Goal: Ask a question

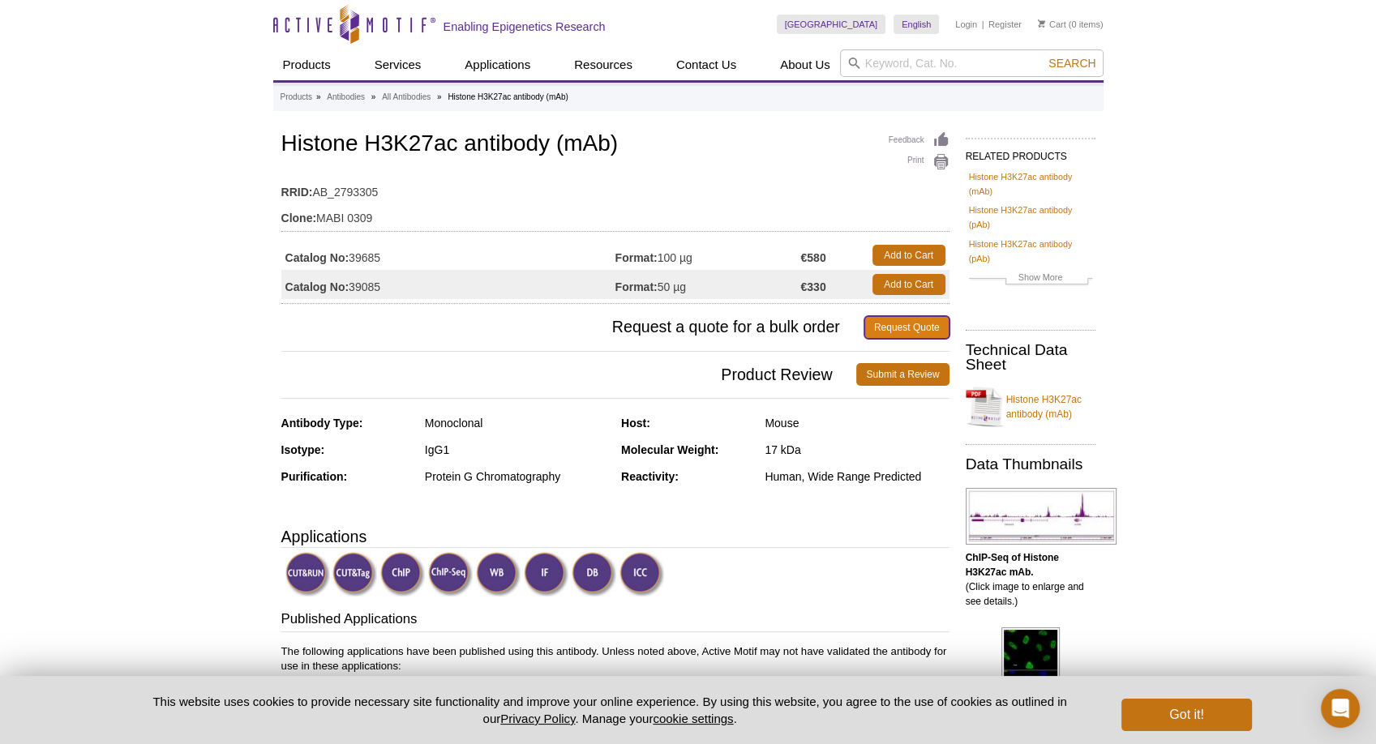
click at [897, 328] on link "Request Quote" at bounding box center [907, 327] width 85 height 23
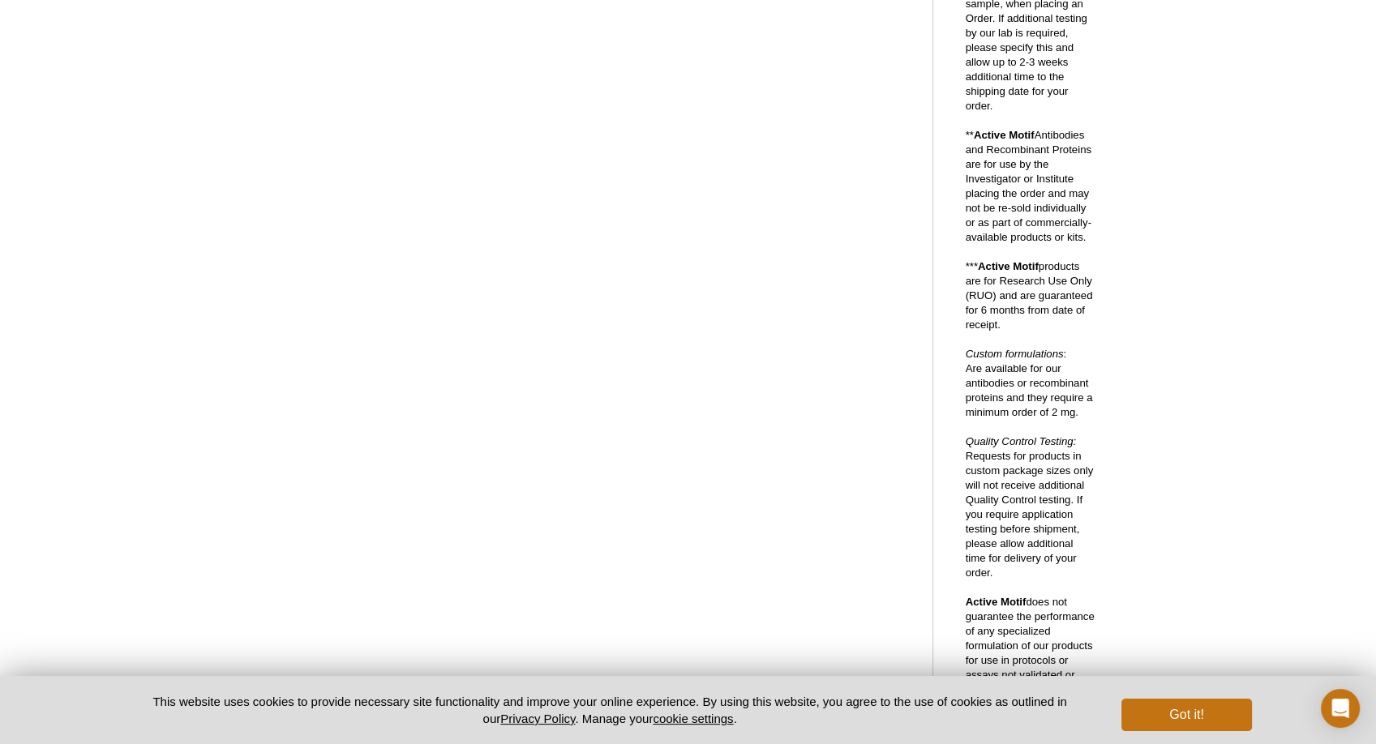
scroll to position [381, 0]
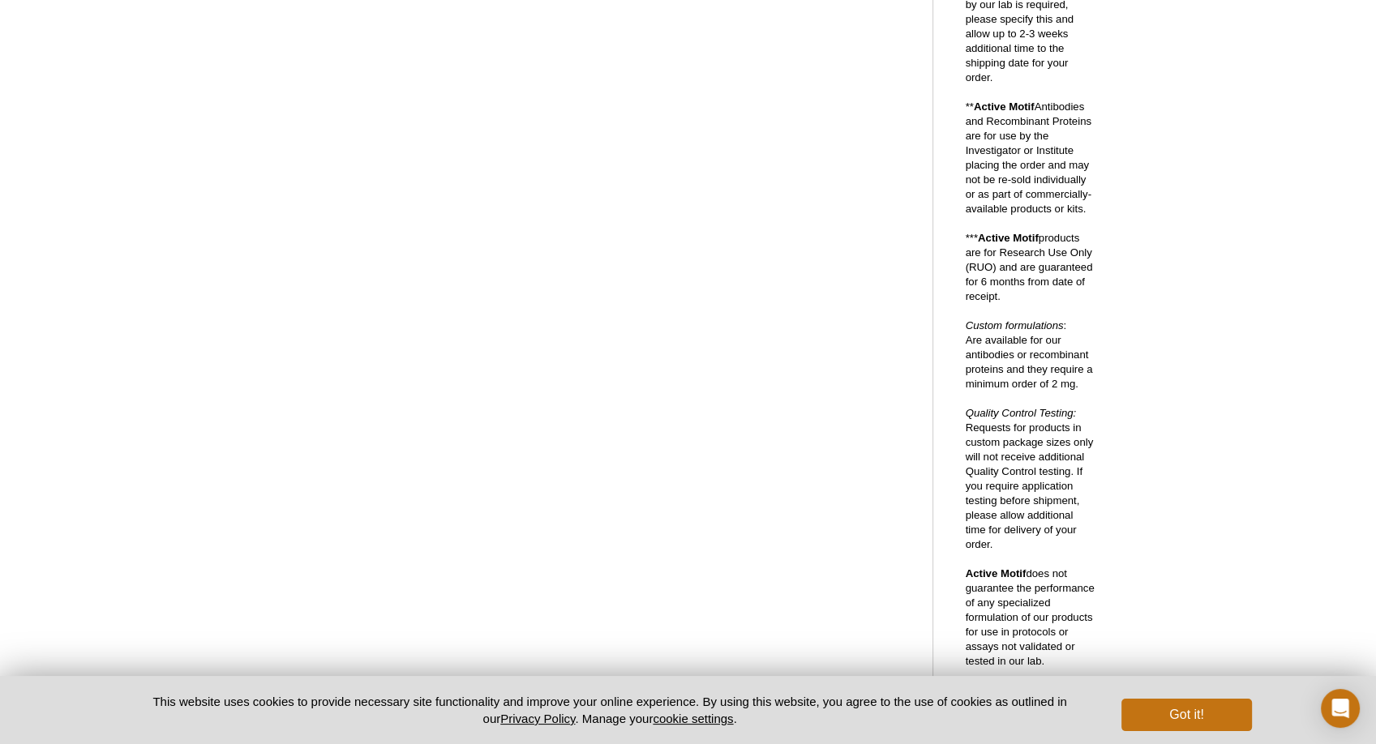
click at [919, 438] on div "Ordering in bulk from Active Motif Active Motif offers 1 mg sizes for many of o…" at bounding box center [607, 300] width 652 height 1144
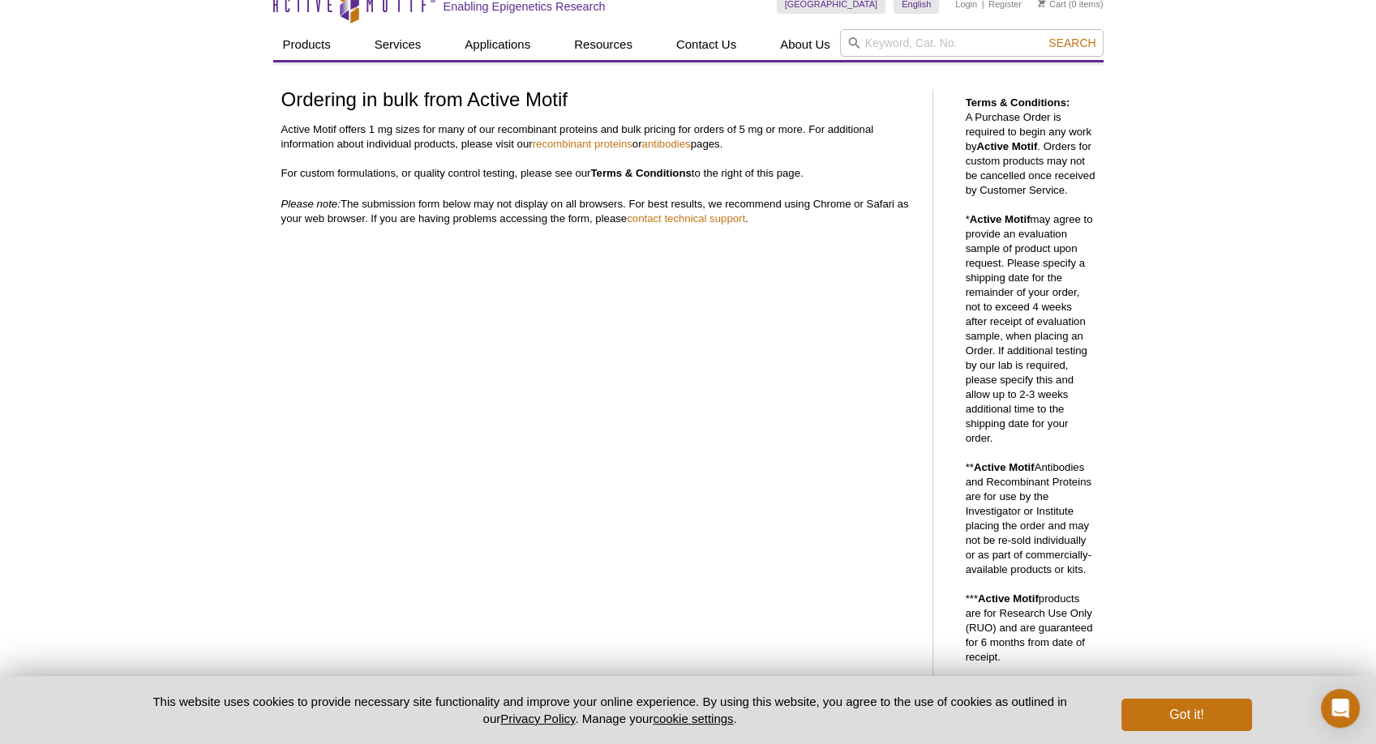
scroll to position [0, 0]
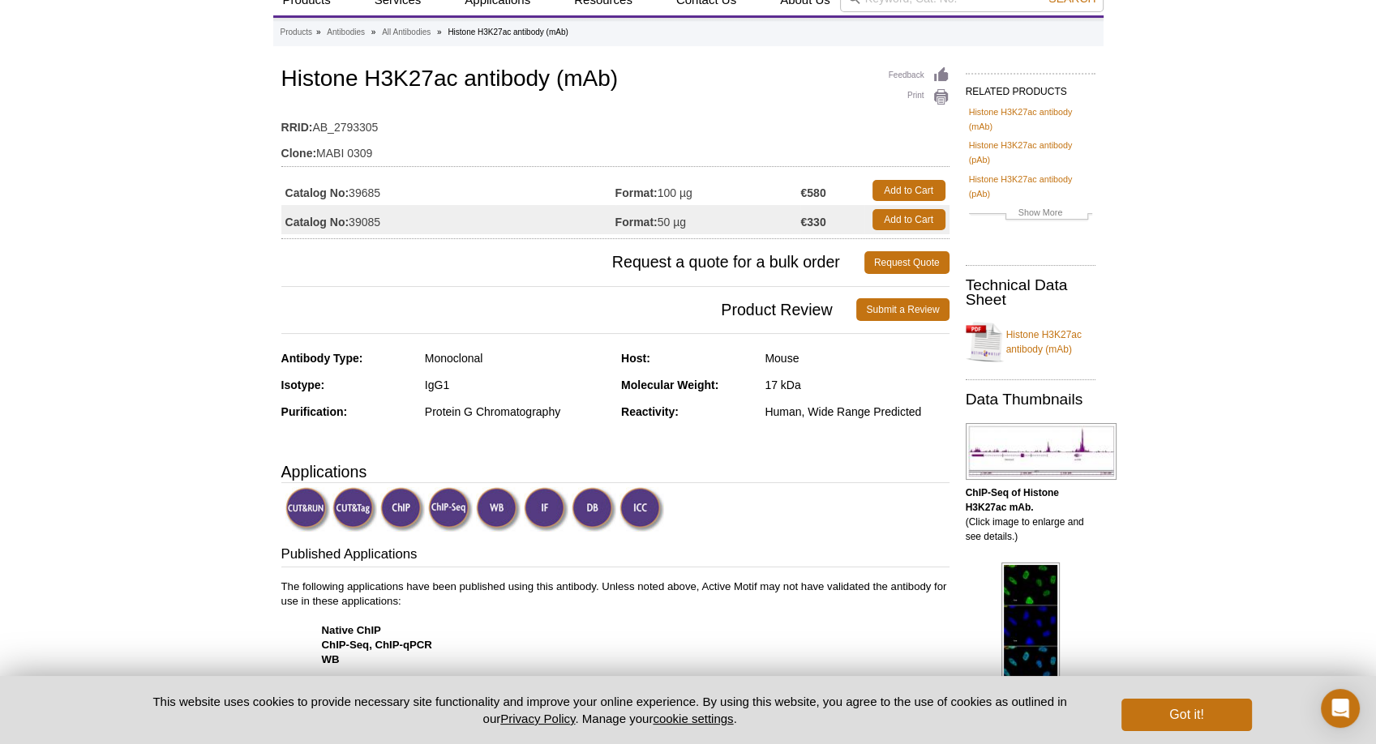
scroll to position [57, 0]
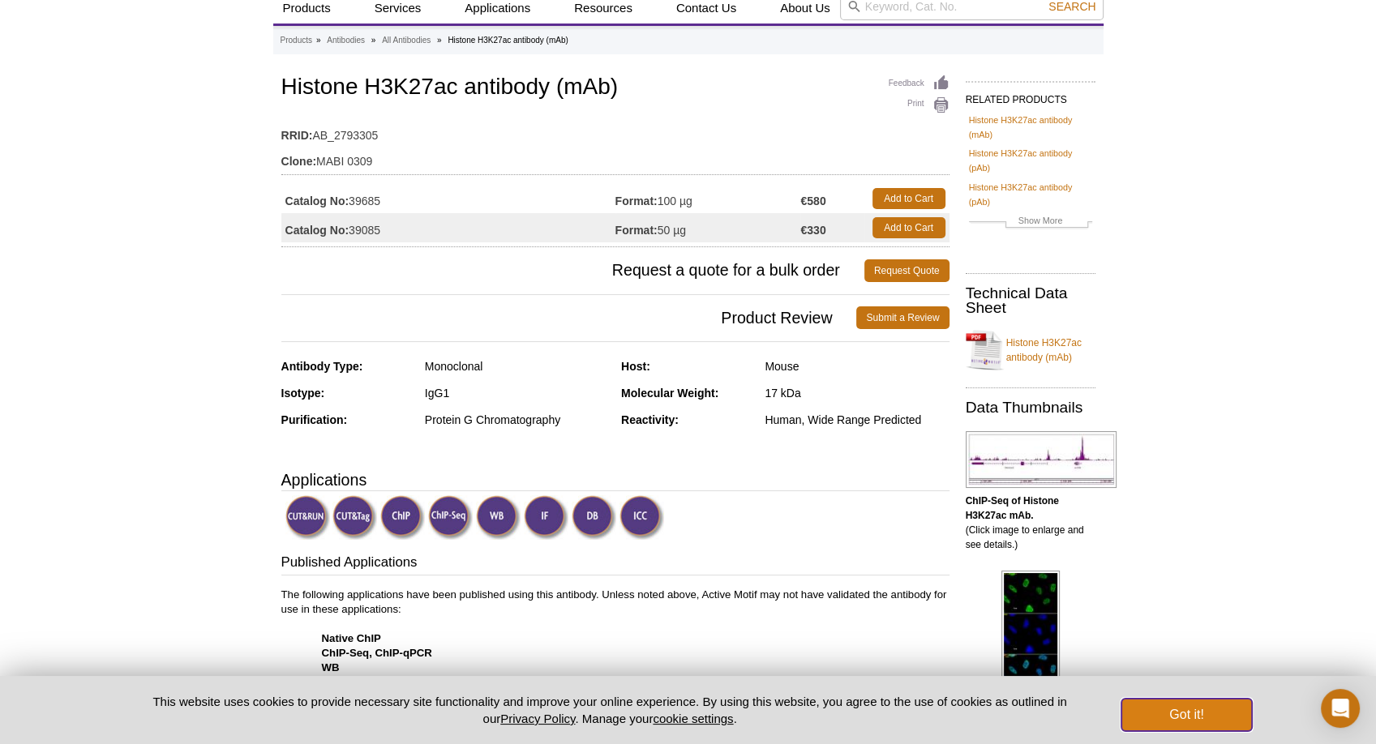
click at [1197, 717] on button "Got it!" at bounding box center [1187, 715] width 130 height 32
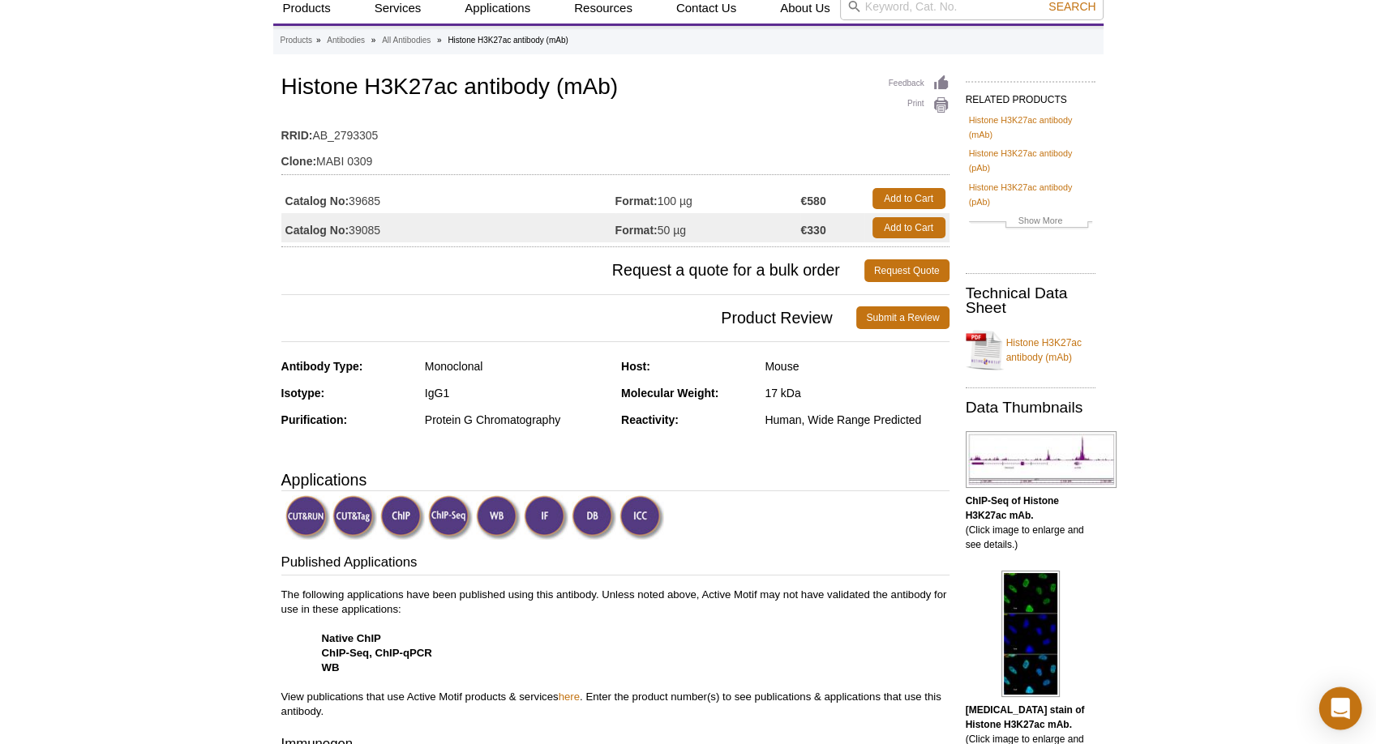
click at [1343, 709] on icon "Open Intercom Messenger" at bounding box center [1340, 708] width 19 height 21
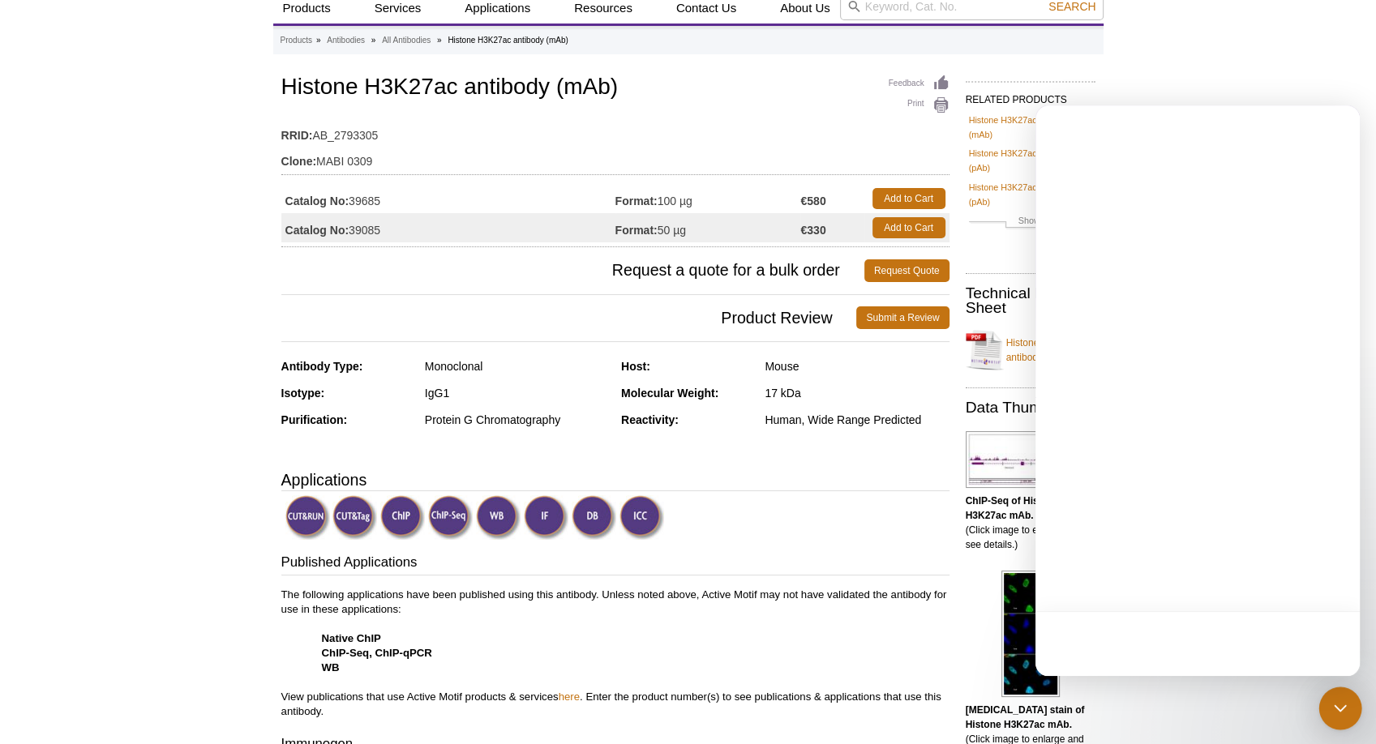
scroll to position [0, 0]
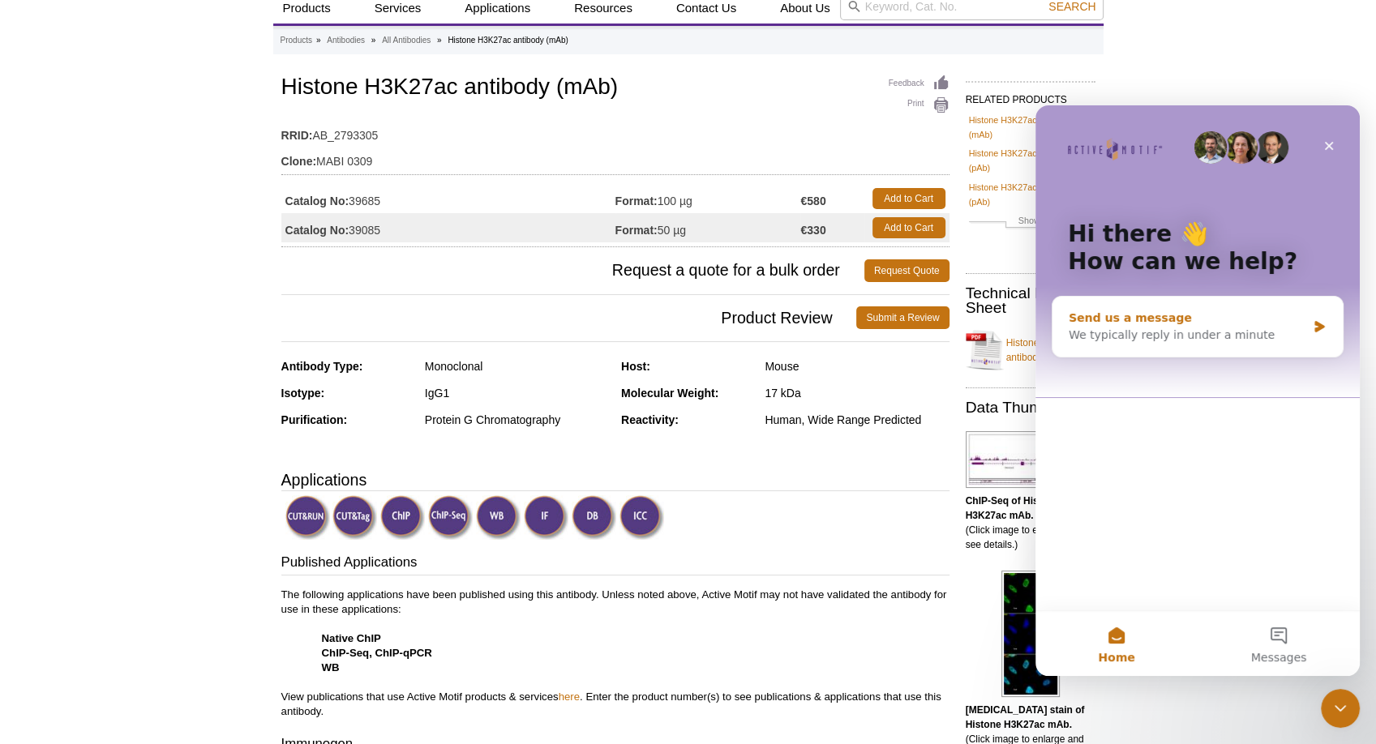
click at [1141, 320] on div "Send us a message" at bounding box center [1188, 318] width 238 height 17
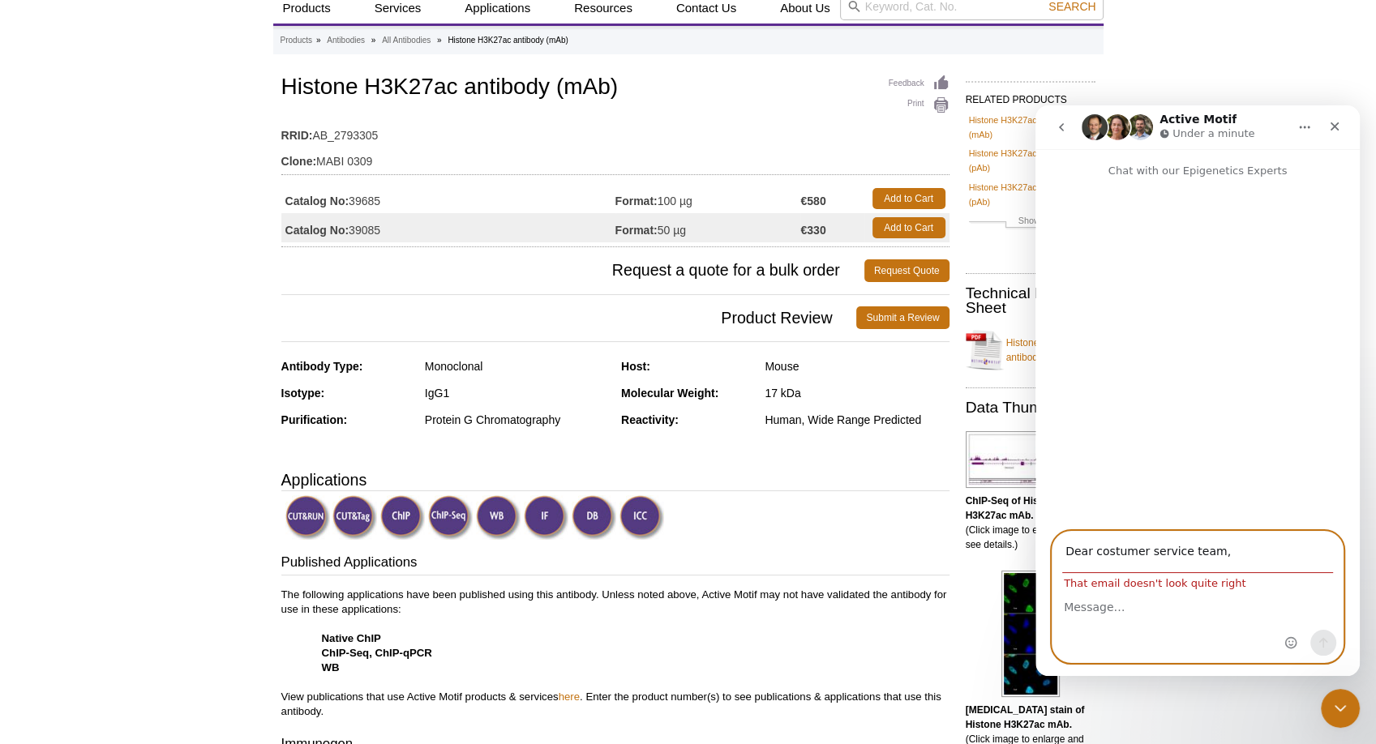
click at [1094, 610] on textarea "Message…" at bounding box center [1198, 604] width 290 height 28
type input "Dear costumer service team, I am intersted in your antibody AB_2793305 (Histone…"
click at [1158, 554] on input "Dear costumer service team, I am intersted in your antibody AB_2793305 (Histone…" at bounding box center [1197, 552] width 271 height 41
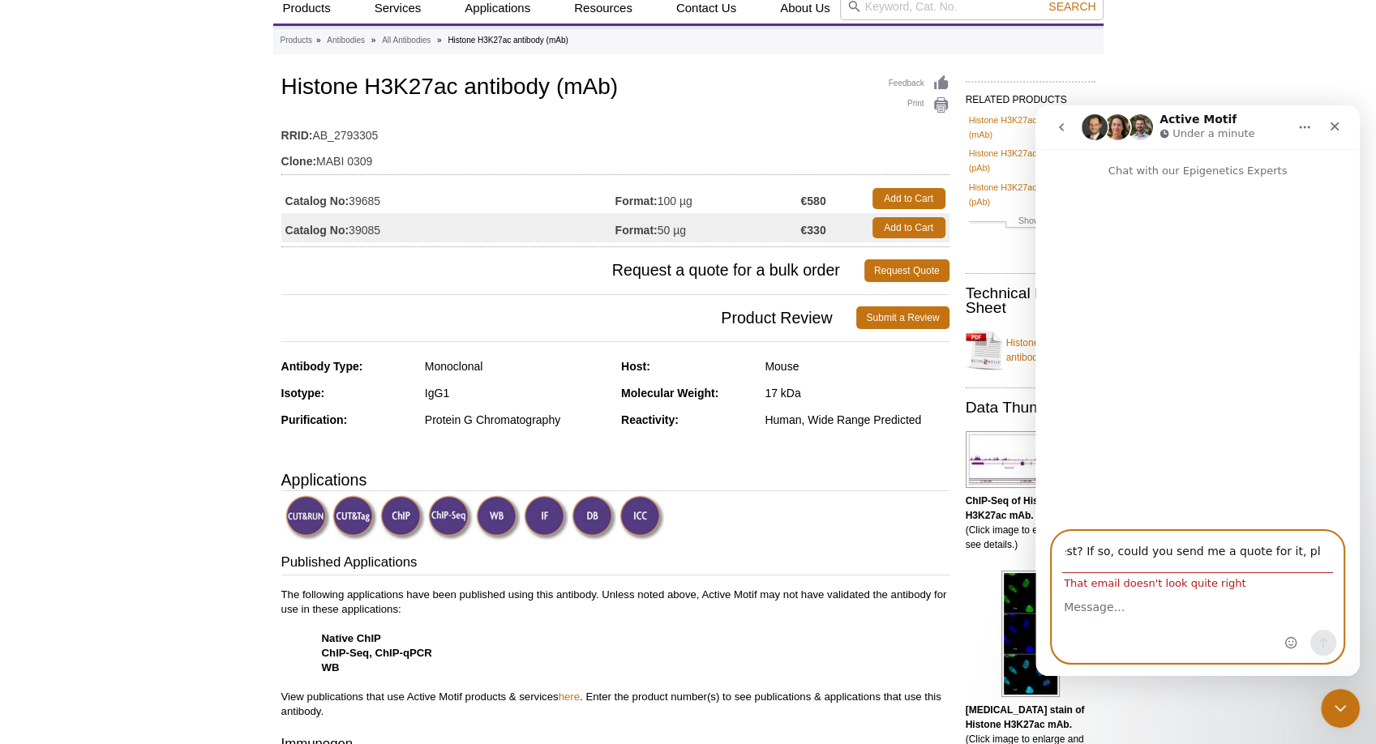
click at [1158, 554] on input "Dear costumer service team, I am intersted in your antibody AB_2793305 (Histone…" at bounding box center [1197, 552] width 271 height 41
click at [1087, 609] on textarea "Message…" at bounding box center [1198, 604] width 290 height 28
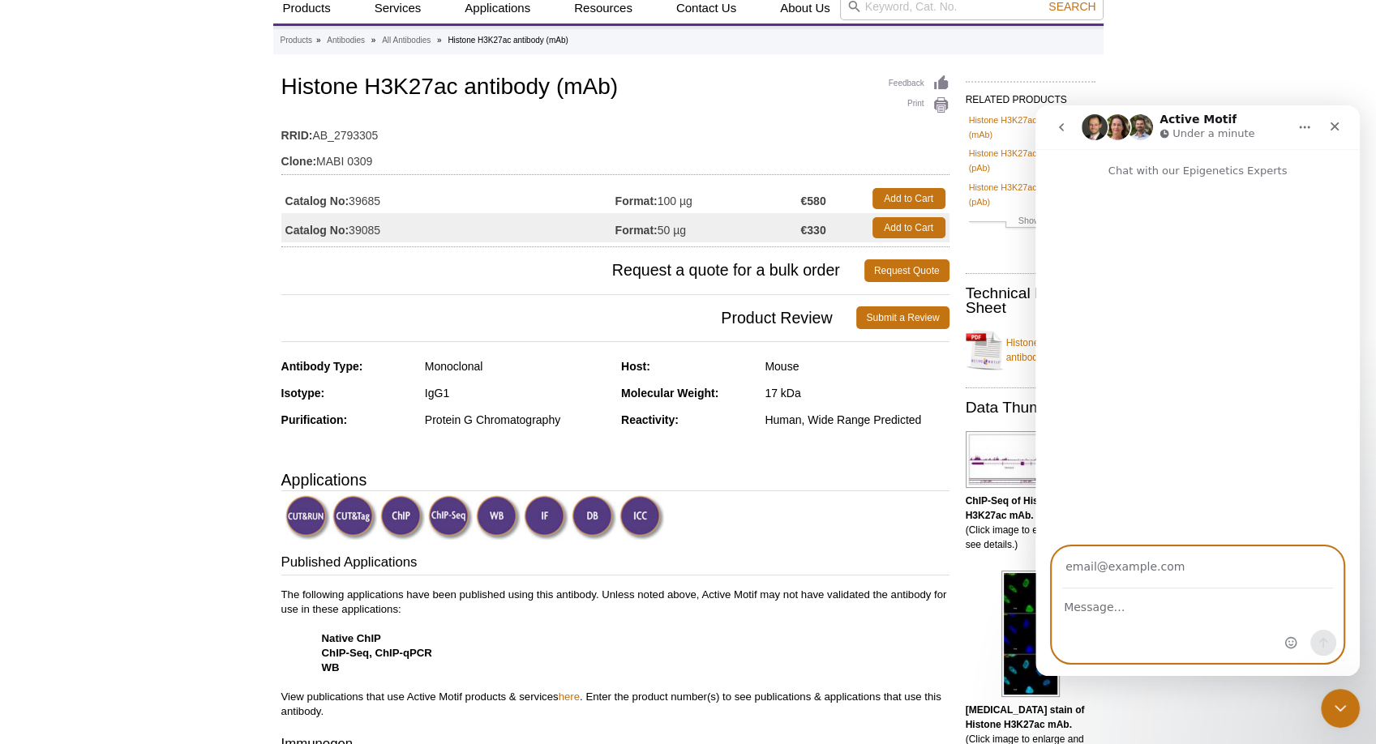
click at [1098, 608] on textarea "Message…" at bounding box center [1198, 604] width 290 height 28
paste textarea "Dear costumer service team, I am intersted in your antibody AB_2793305 (Histone…"
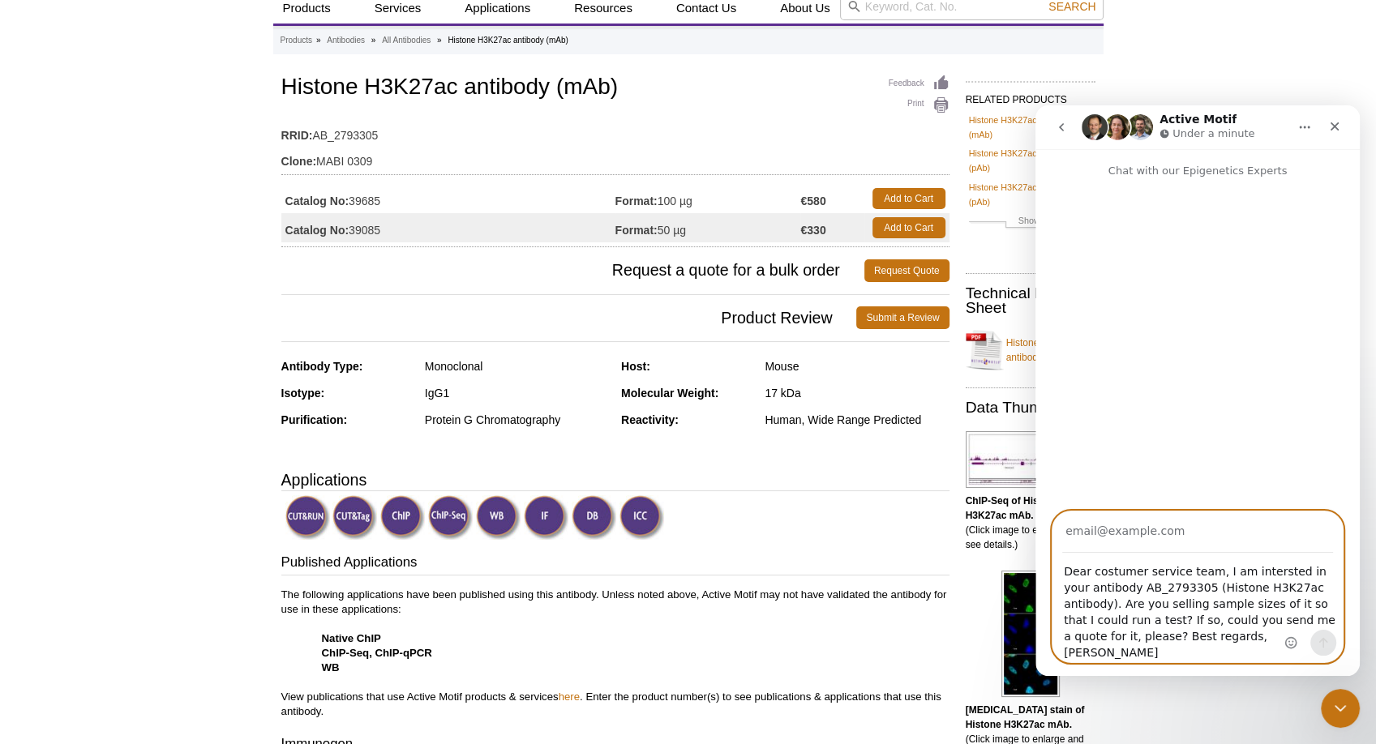
scroll to position [219, 0]
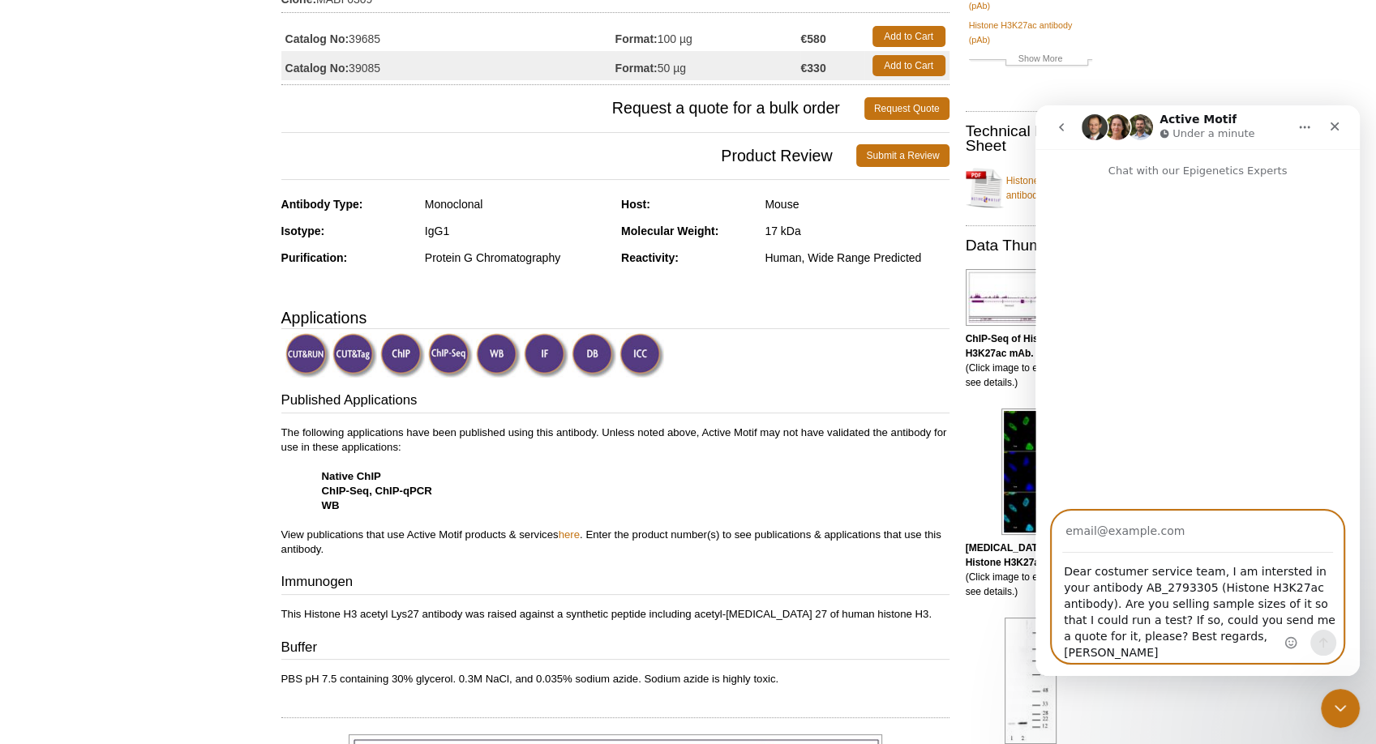
type textarea "Dear costumer service team, I am intersted in your antibody AB_2793305 (Histone…"
click at [1099, 551] on input "Your email" at bounding box center [1197, 532] width 271 height 41
type input "m.lahr@unibas.ch"
click at [1208, 654] on textarea "Dear costumer service team, I am intersted in your antibody AB_2793305 (Histone…" at bounding box center [1198, 608] width 290 height 109
click at [1107, 607] on textarea "Dear costumer service team, I am intersted in your antibody AB_2793305 (Histone…" at bounding box center [1198, 608] width 290 height 109
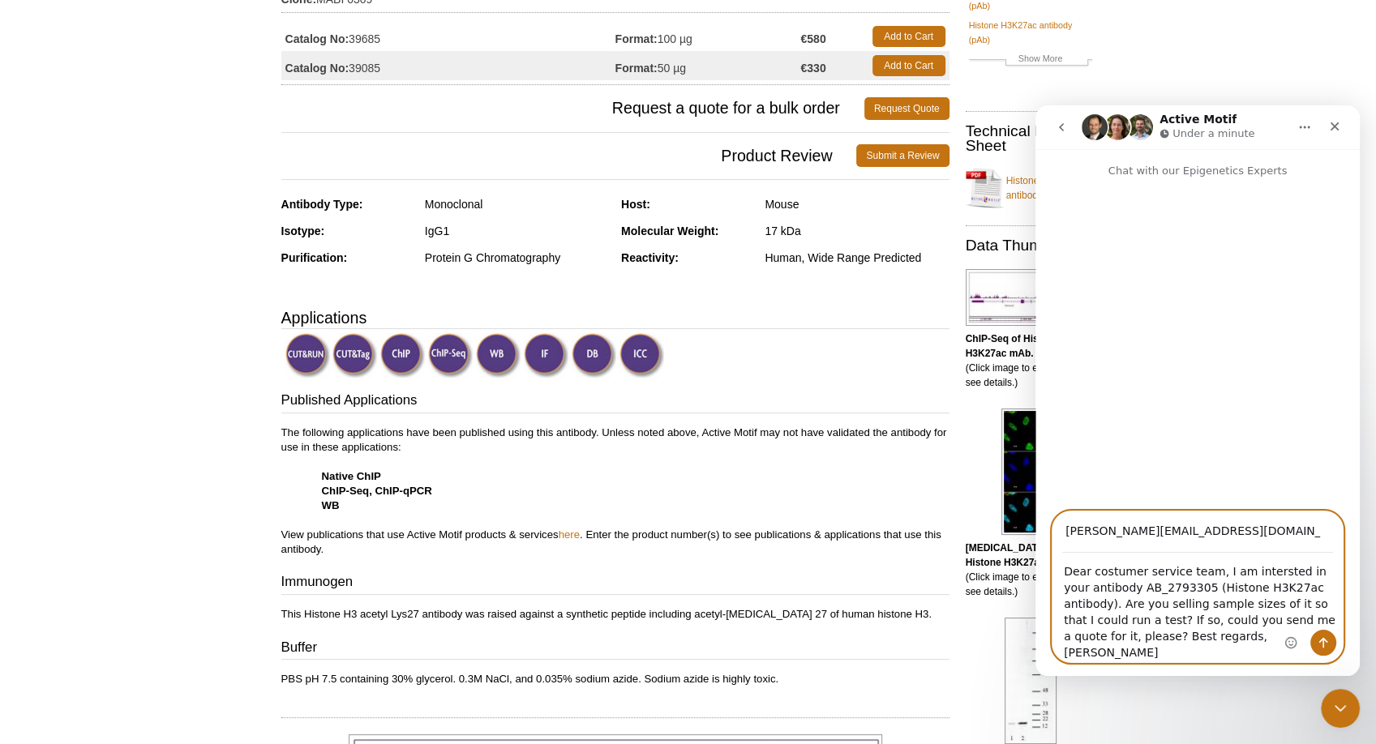
click at [1256, 588] on textarea "Dear costumer service team, I am intersted in your antibody AB_2793305 (Histone…" at bounding box center [1198, 608] width 290 height 109
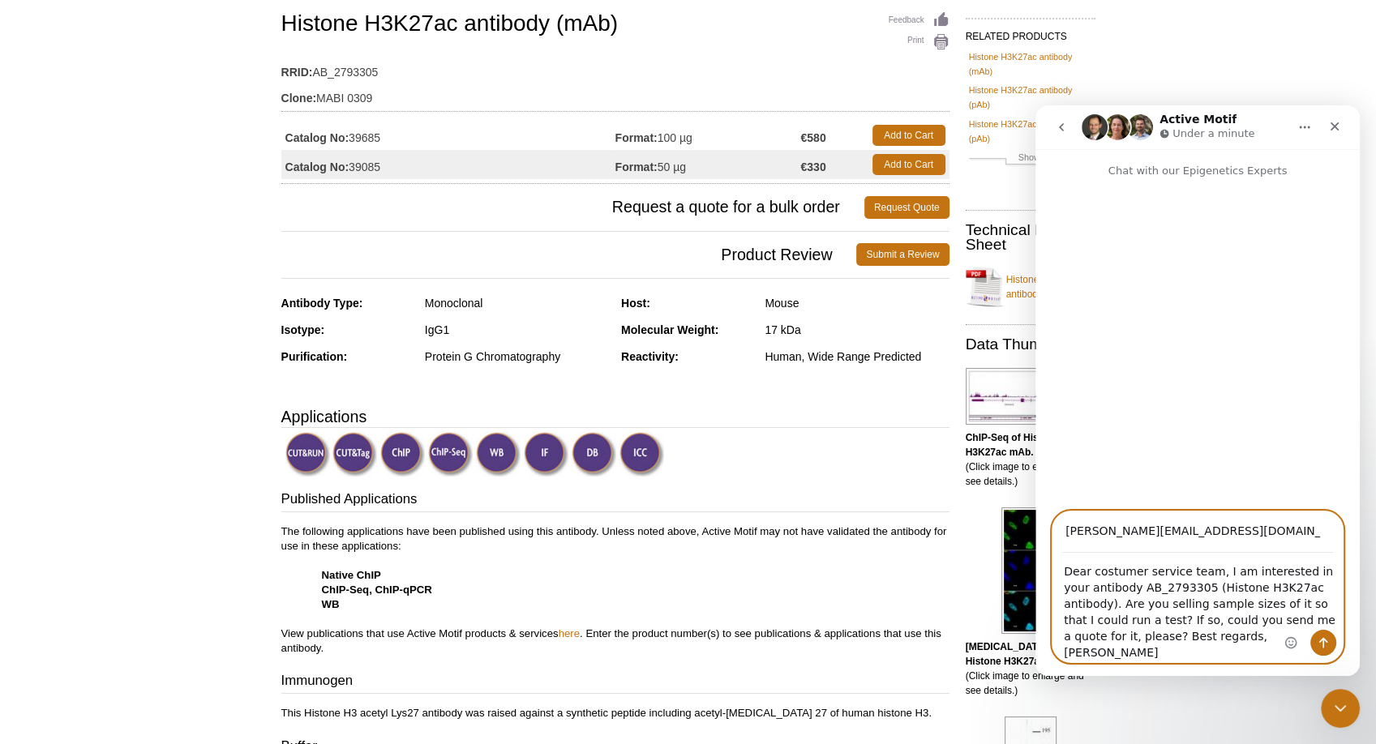
scroll to position [57, 0]
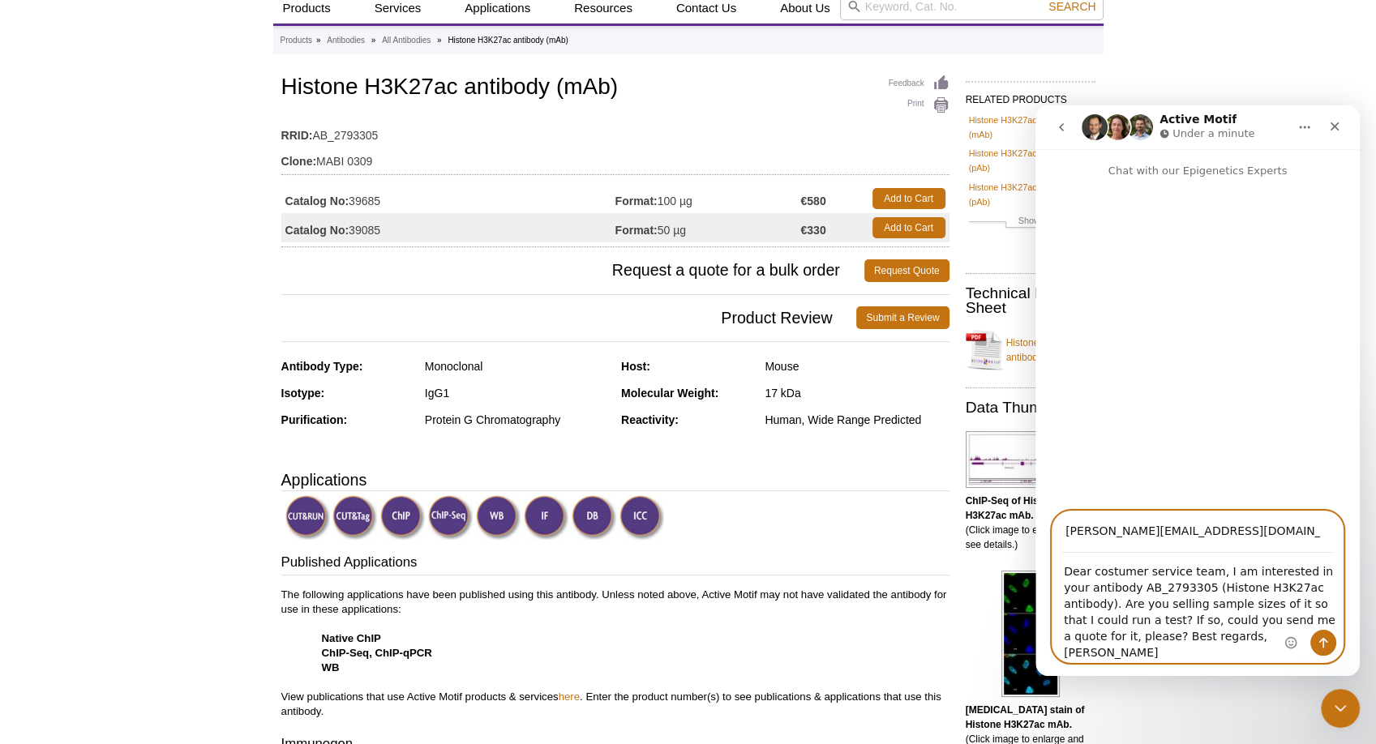
click at [1227, 624] on textarea "Dear costumer service team, I am interested in your antibody AB_2793305 (Histon…" at bounding box center [1198, 608] width 290 height 109
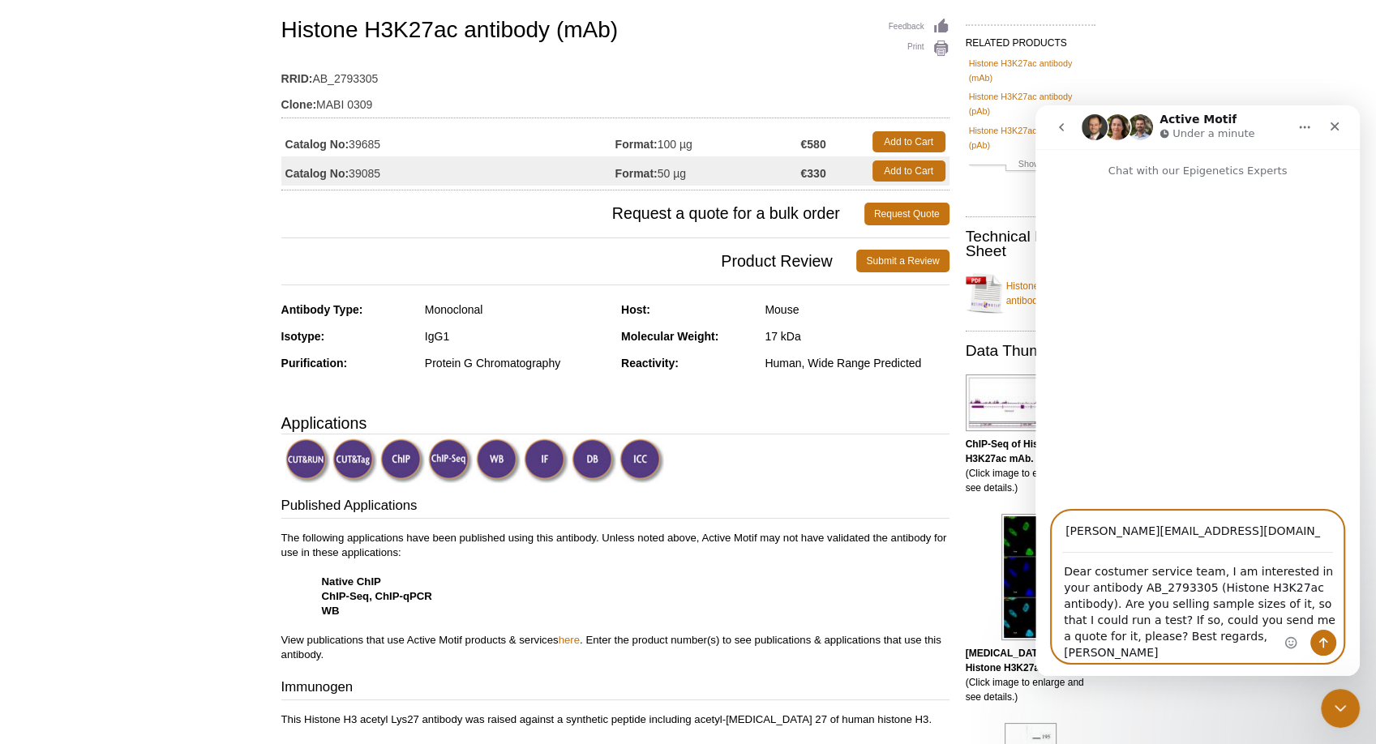
scroll to position [219, 0]
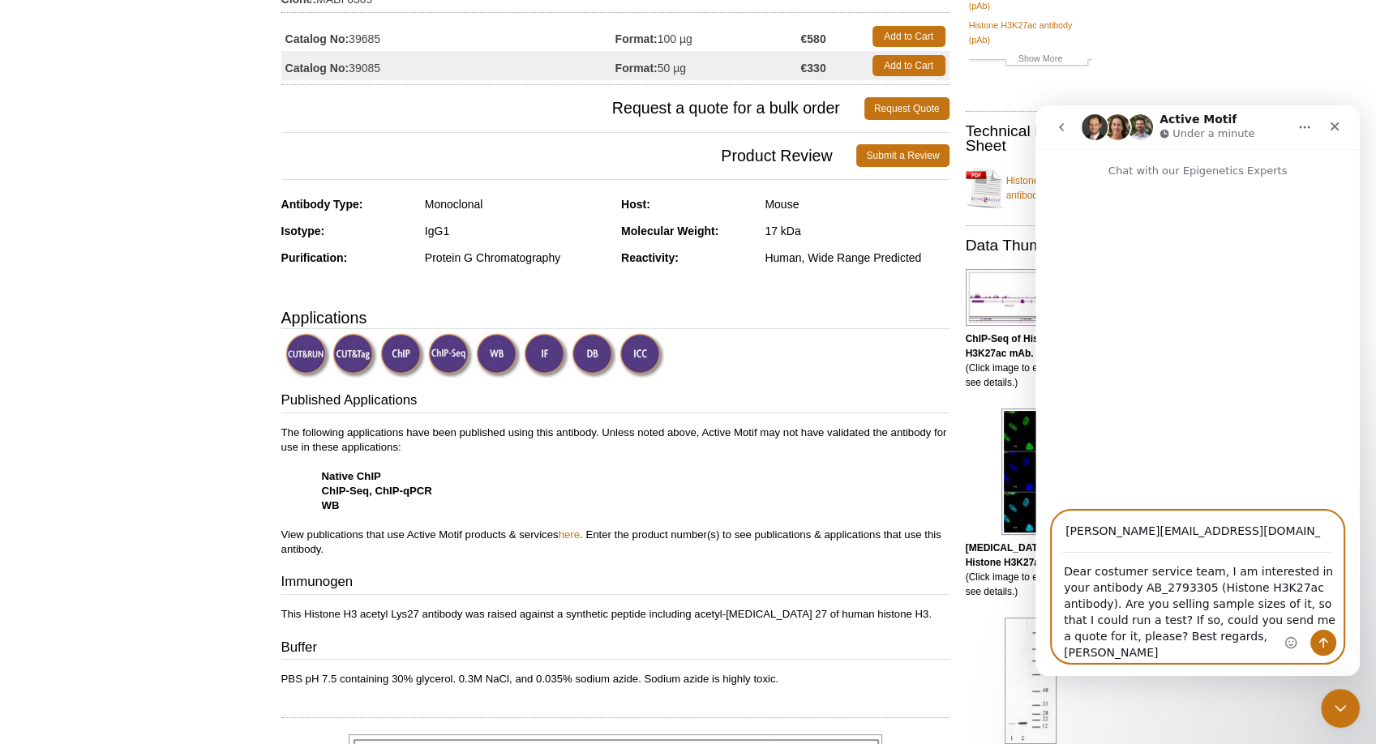
type textarea "Dear costumer service team, I am interested in your antibody AB_2793305 (Histon…"
click at [1325, 643] on icon "Send a message…" at bounding box center [1323, 643] width 13 height 13
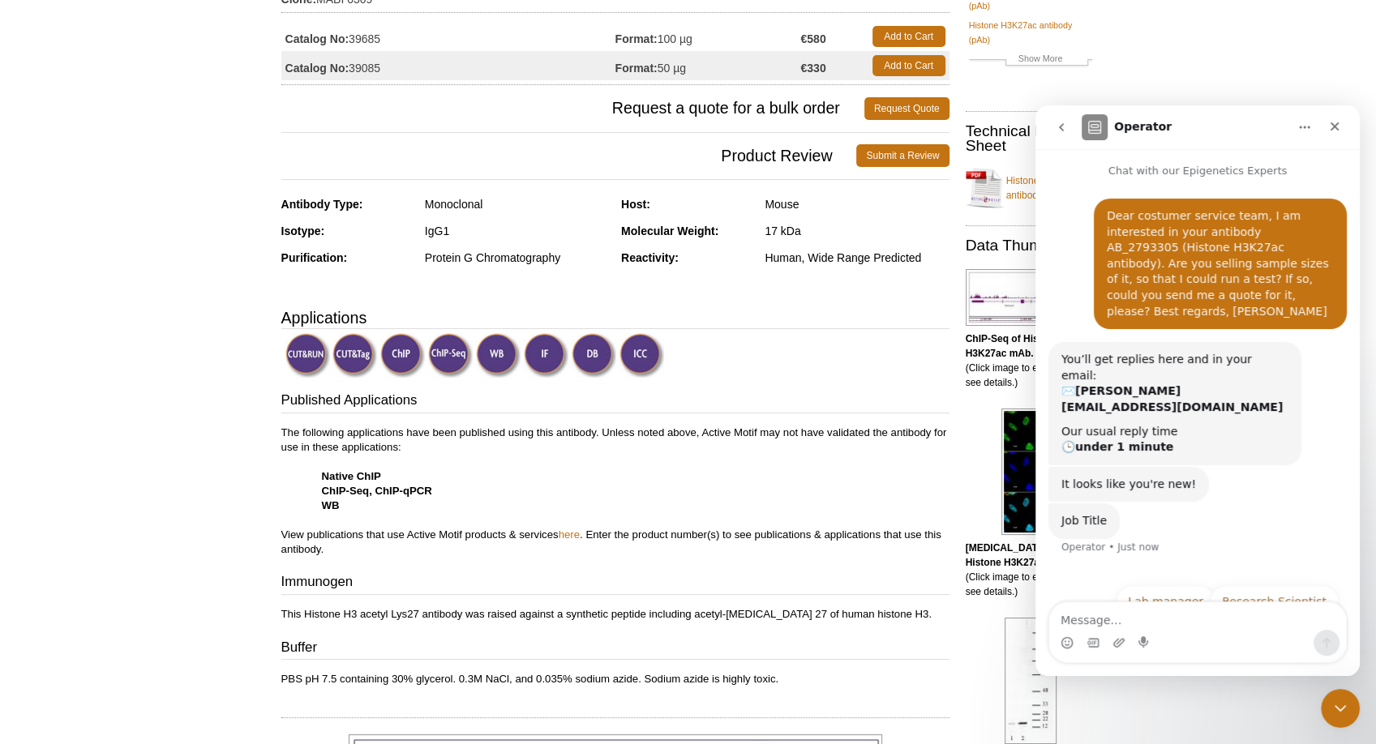
scroll to position [19, 0]
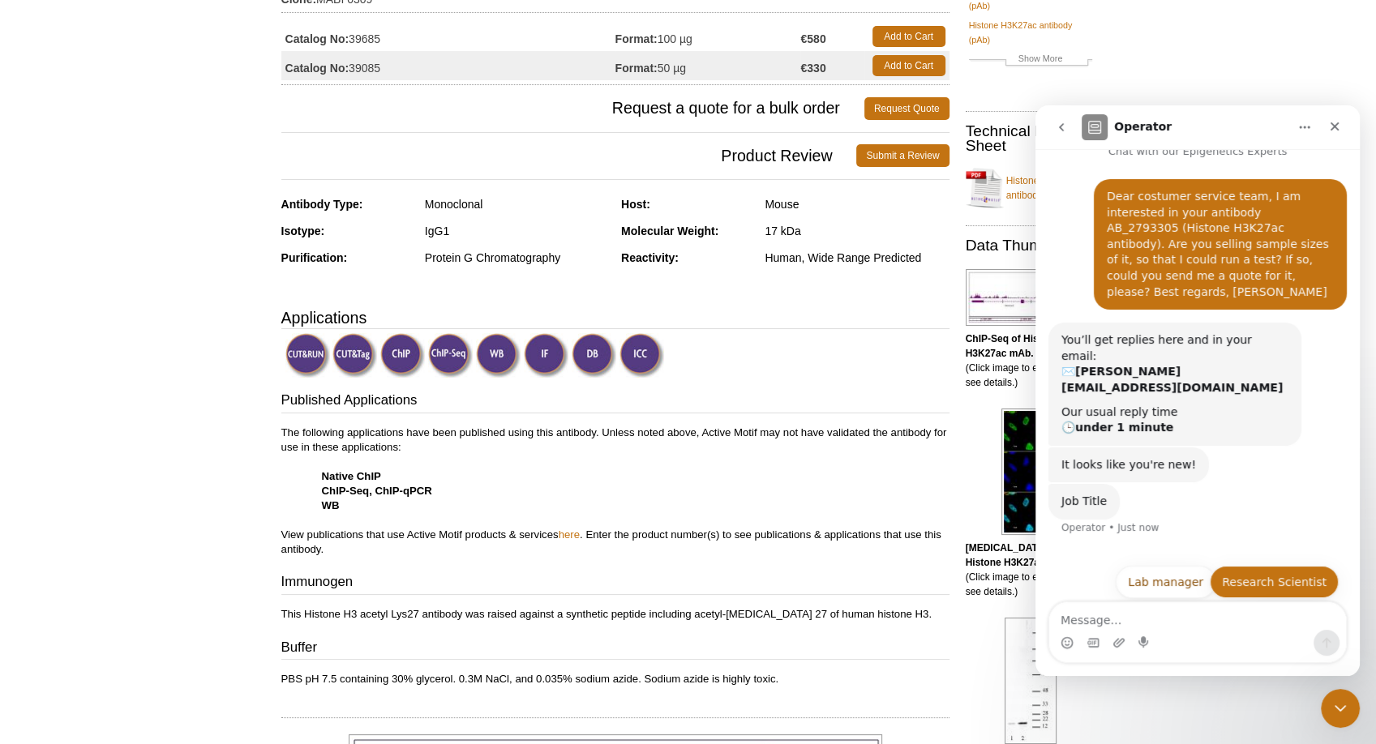
click at [1279, 566] on button "Research Scientist" at bounding box center [1274, 582] width 129 height 32
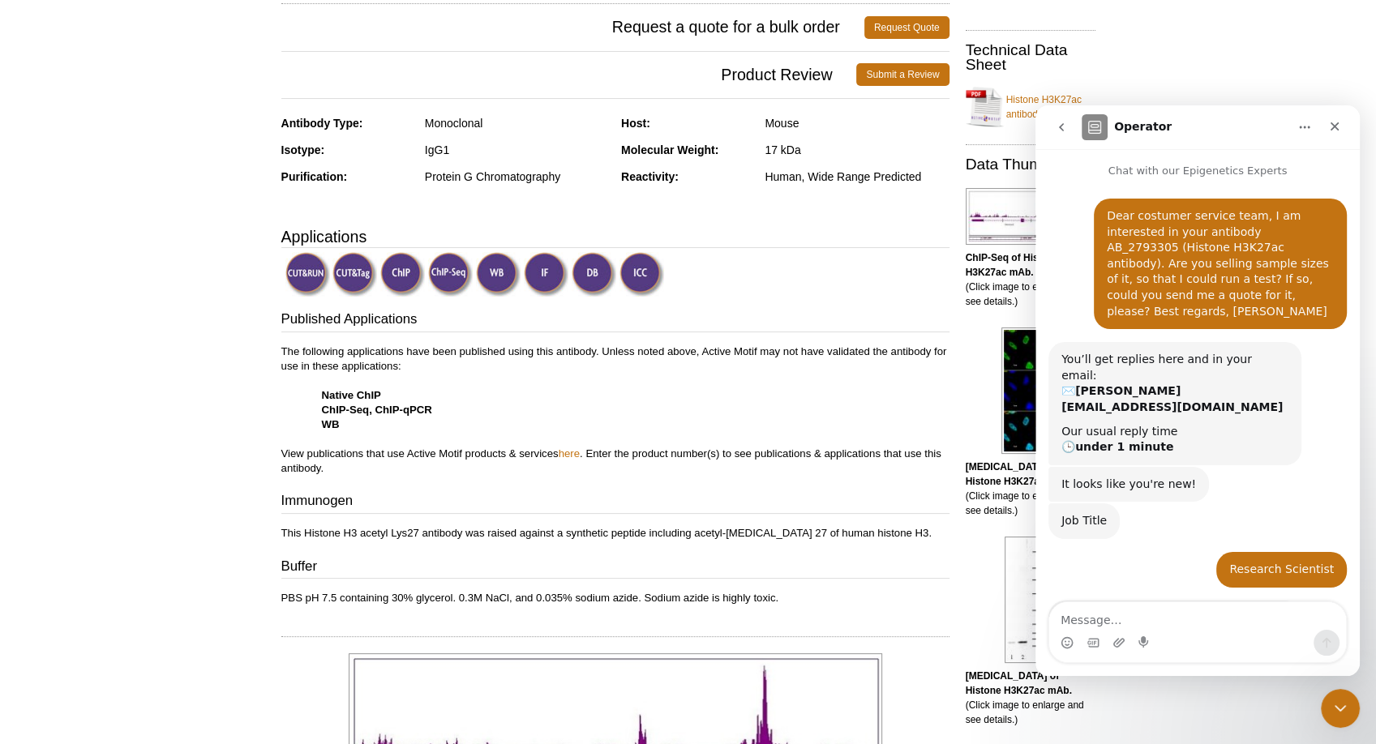
scroll to position [36, 0]
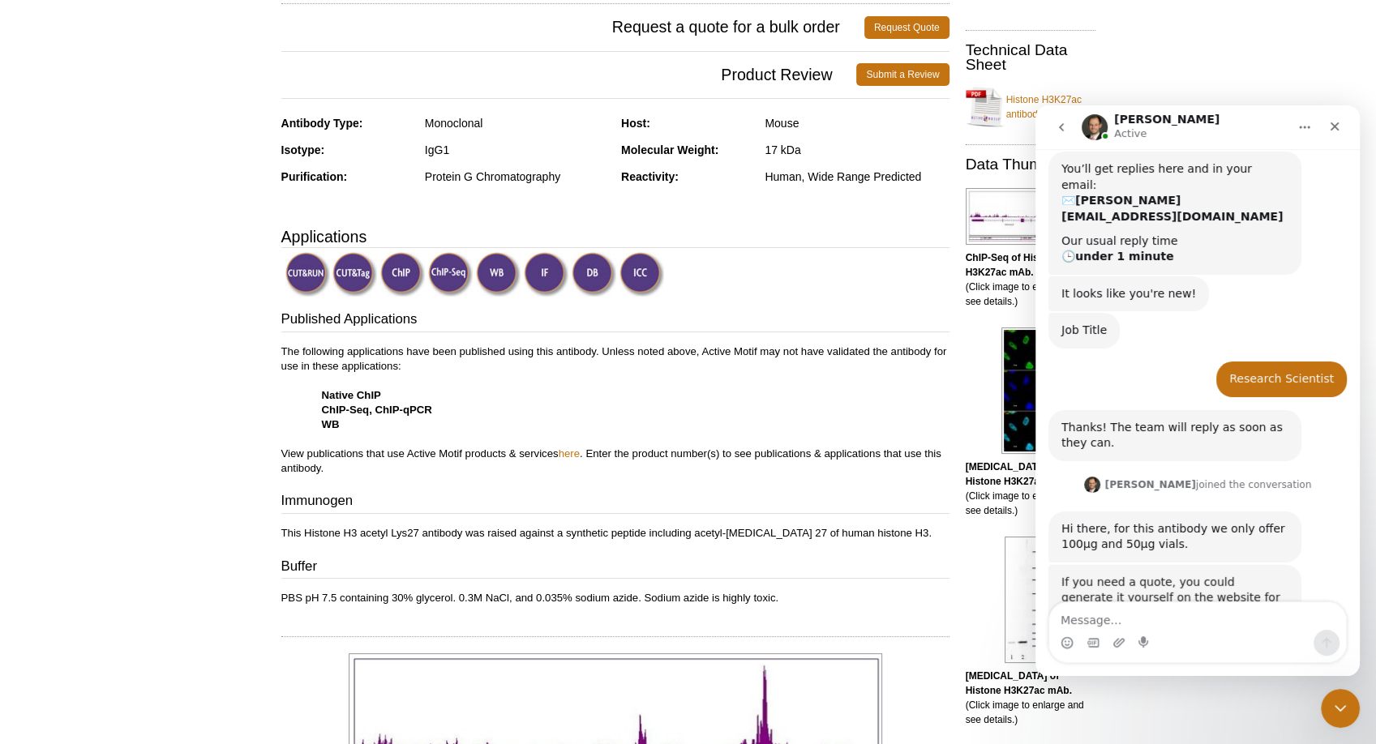
scroll to position [190, 0]
